Goal: Task Accomplishment & Management: Manage account settings

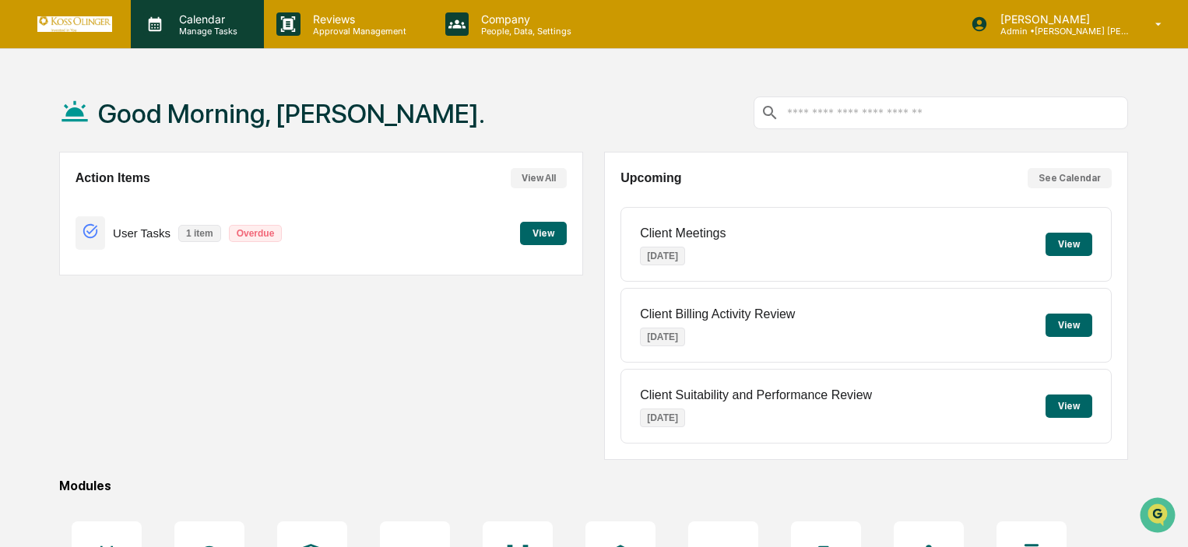
click at [231, 43] on div "Calendar Manage Tasks" at bounding box center [197, 24] width 133 height 48
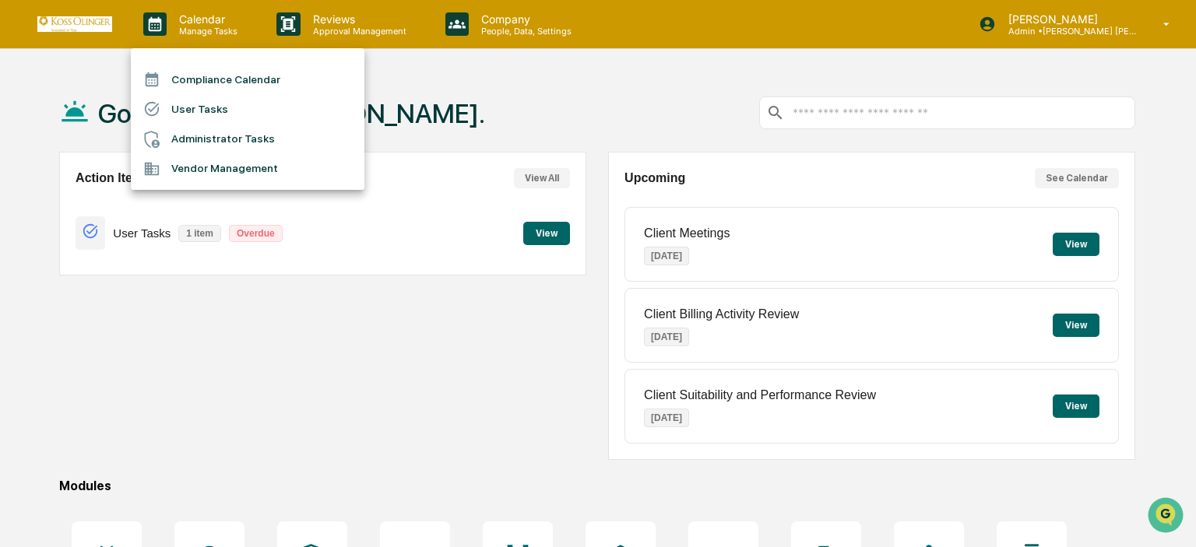
click at [209, 107] on li "User Tasks" at bounding box center [248, 109] width 234 height 30
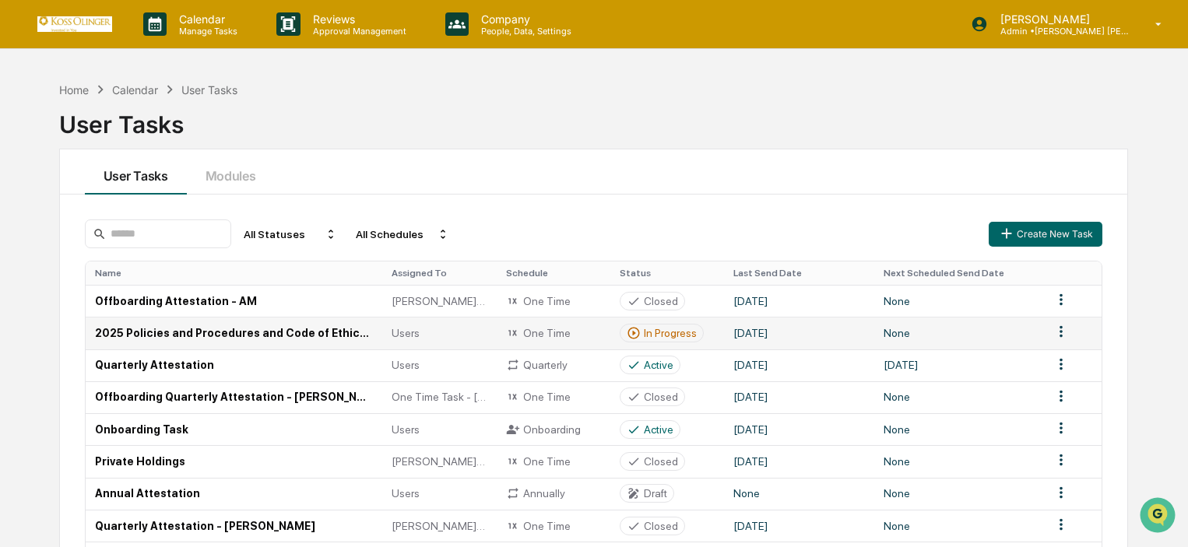
click at [350, 329] on td "2025 Policies and Procedures and Code of Ethics Attestation" at bounding box center [234, 333] width 297 height 32
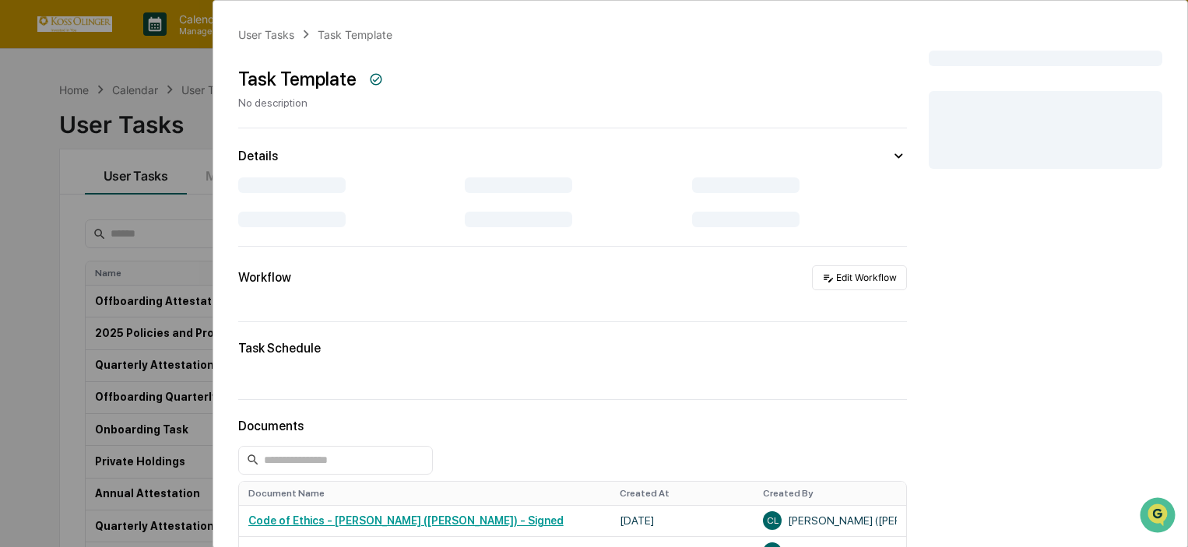
scroll to position [78, 0]
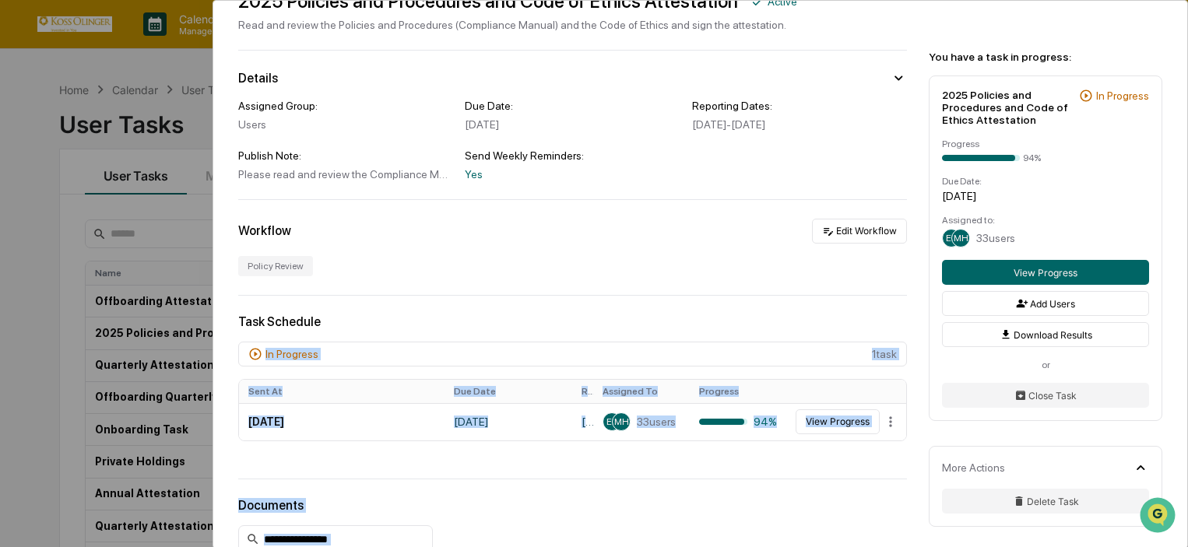
drag, startPoint x: 436, startPoint y: 417, endPoint x: 445, endPoint y: 310, distance: 107.9
click at [445, 310] on div "User Tasks 2025 Policies and Procedures and Code of Ethics Attestation 2025 Pol…" at bounding box center [700, 506] width 974 height 1167
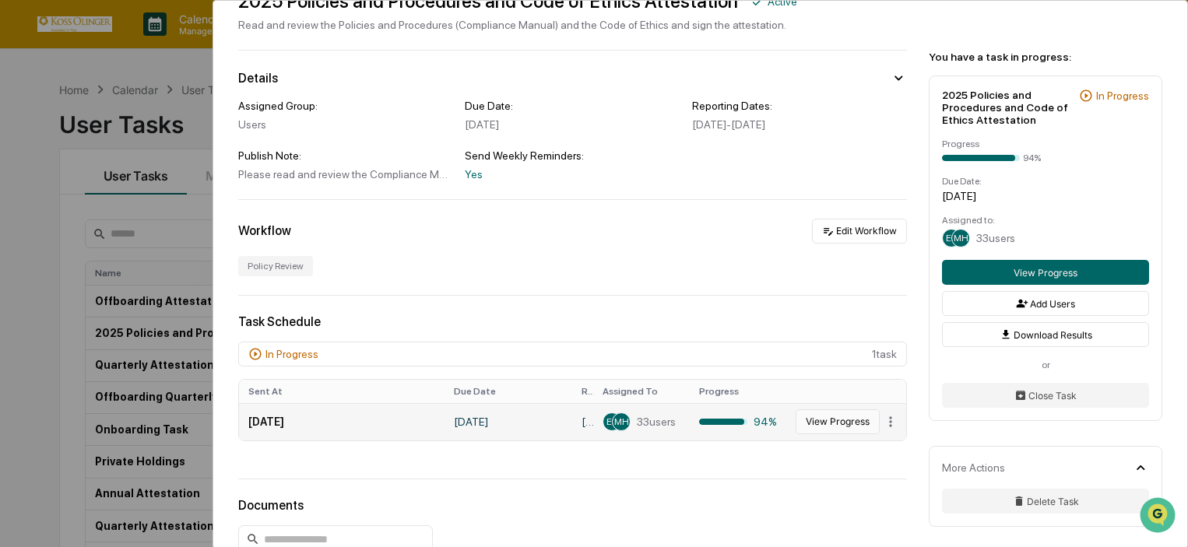
click at [799, 429] on button "View Progress" at bounding box center [838, 422] width 84 height 25
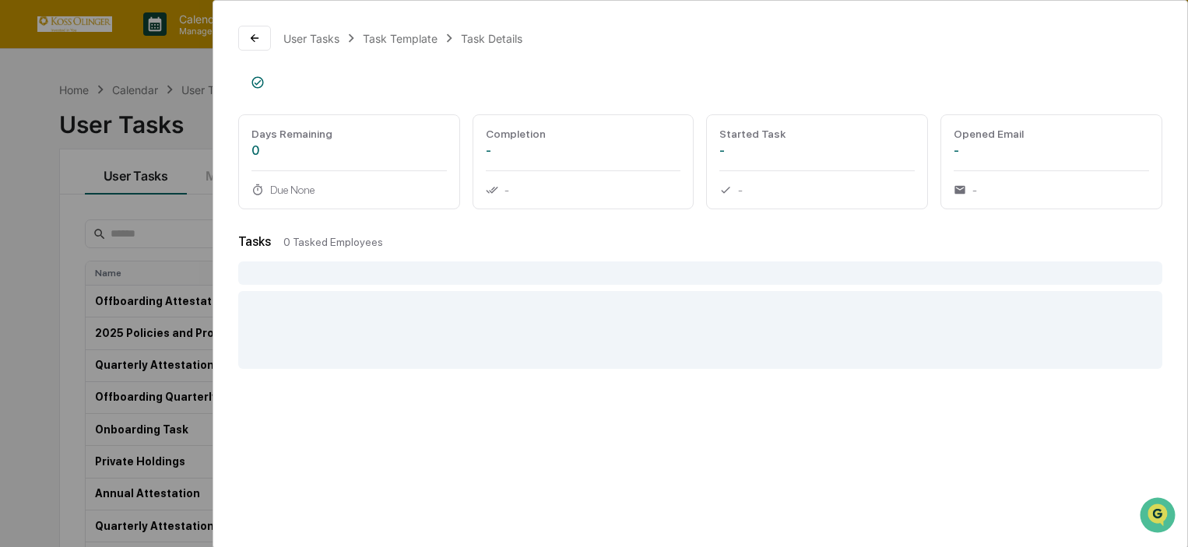
scroll to position [124, 0]
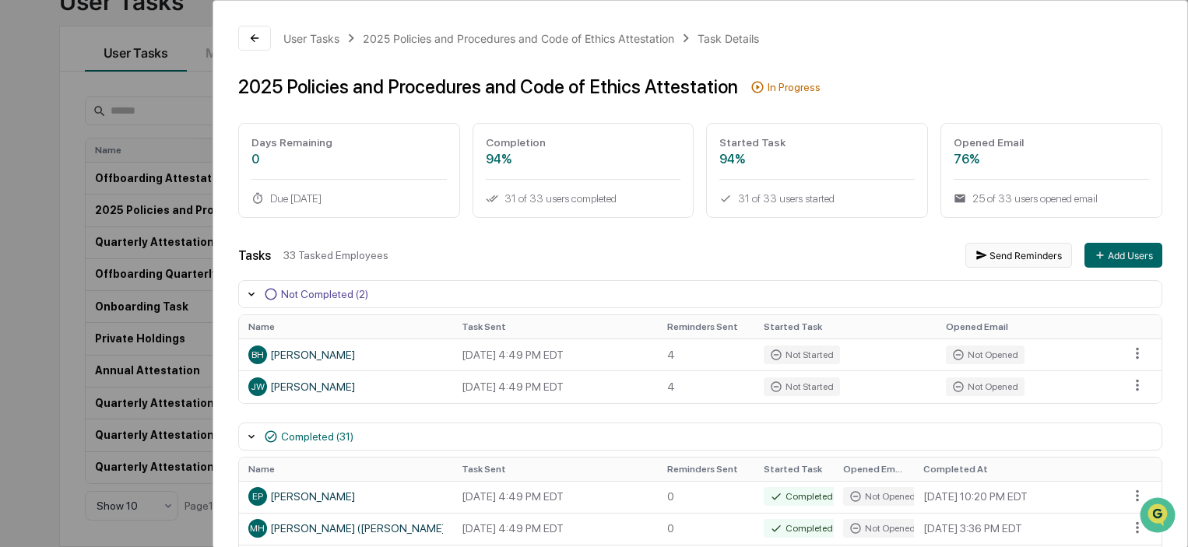
click at [975, 247] on button "Send Reminders" at bounding box center [1018, 255] width 107 height 25
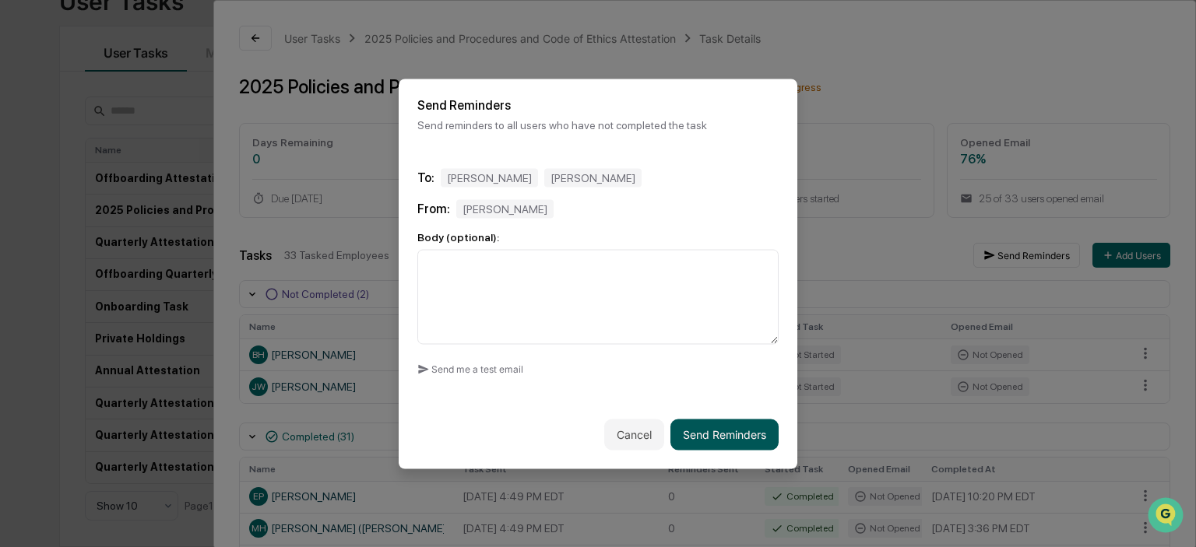
click at [718, 443] on button "Send Reminders" at bounding box center [724, 434] width 108 height 31
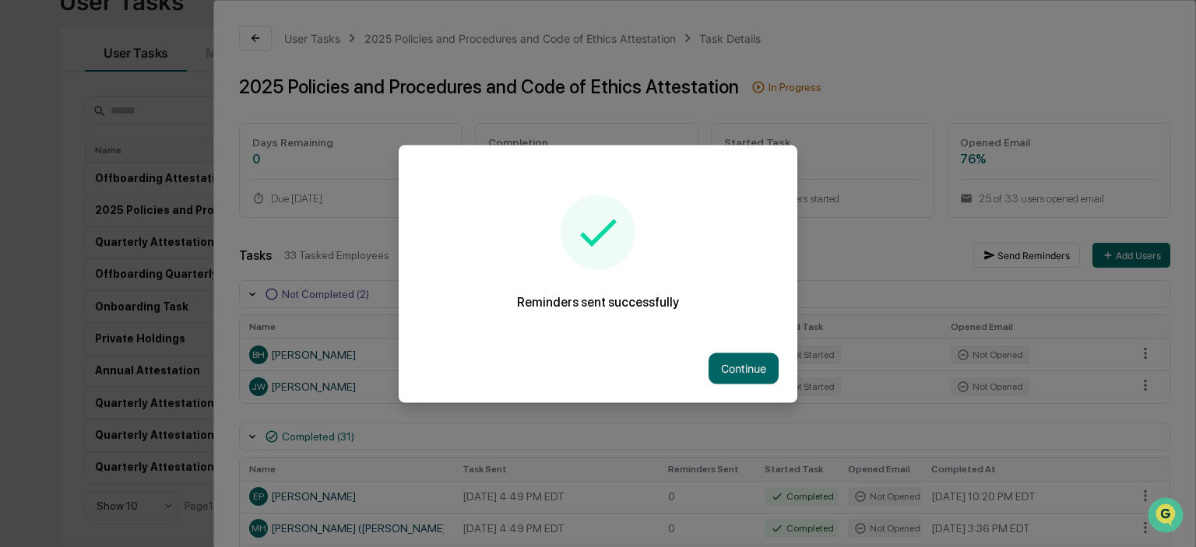
click at [722, 443] on div at bounding box center [598, 273] width 1196 height 547
